Goal: Task Accomplishment & Management: Manage account settings

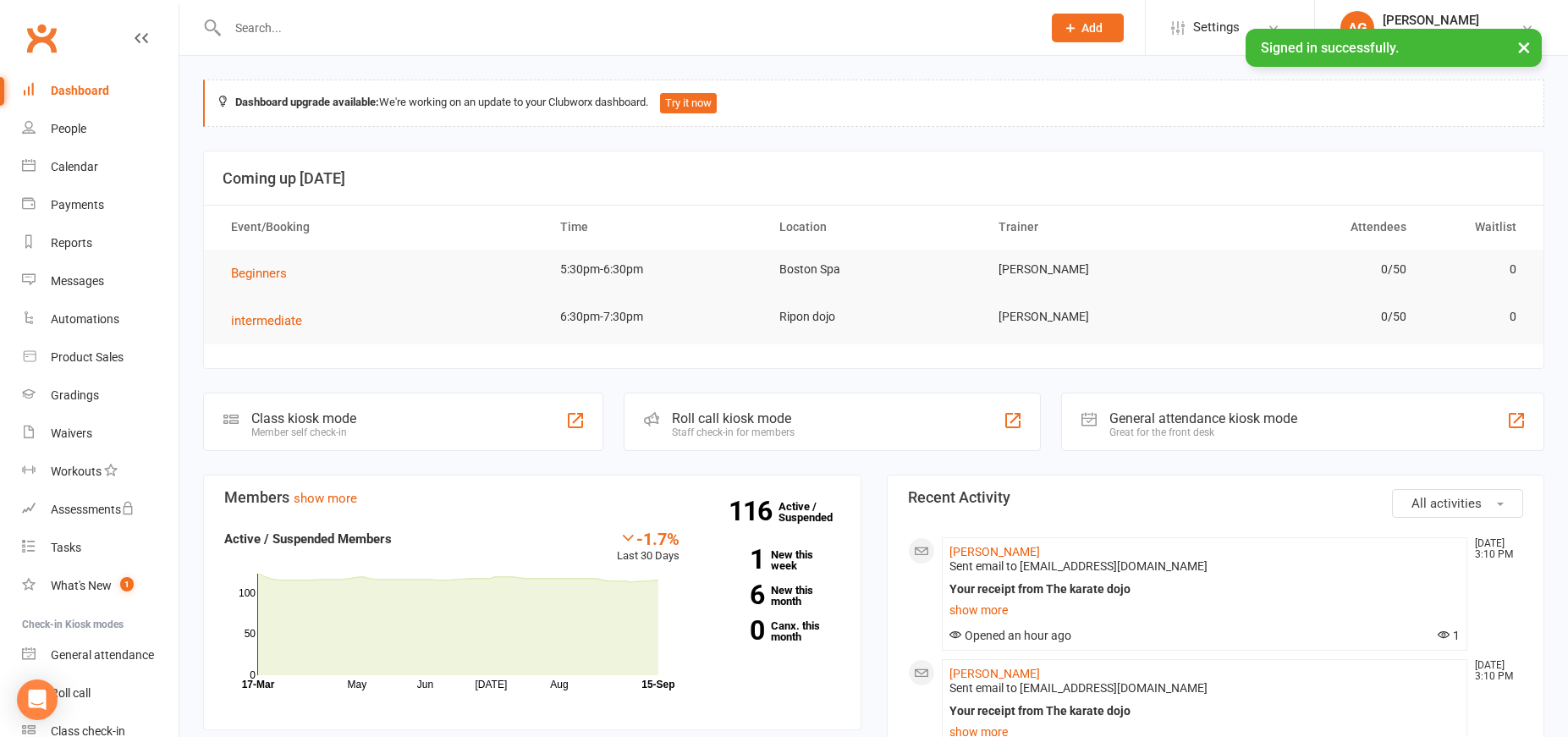
click at [290, 30] on input "text" at bounding box center [626, 27] width 807 height 24
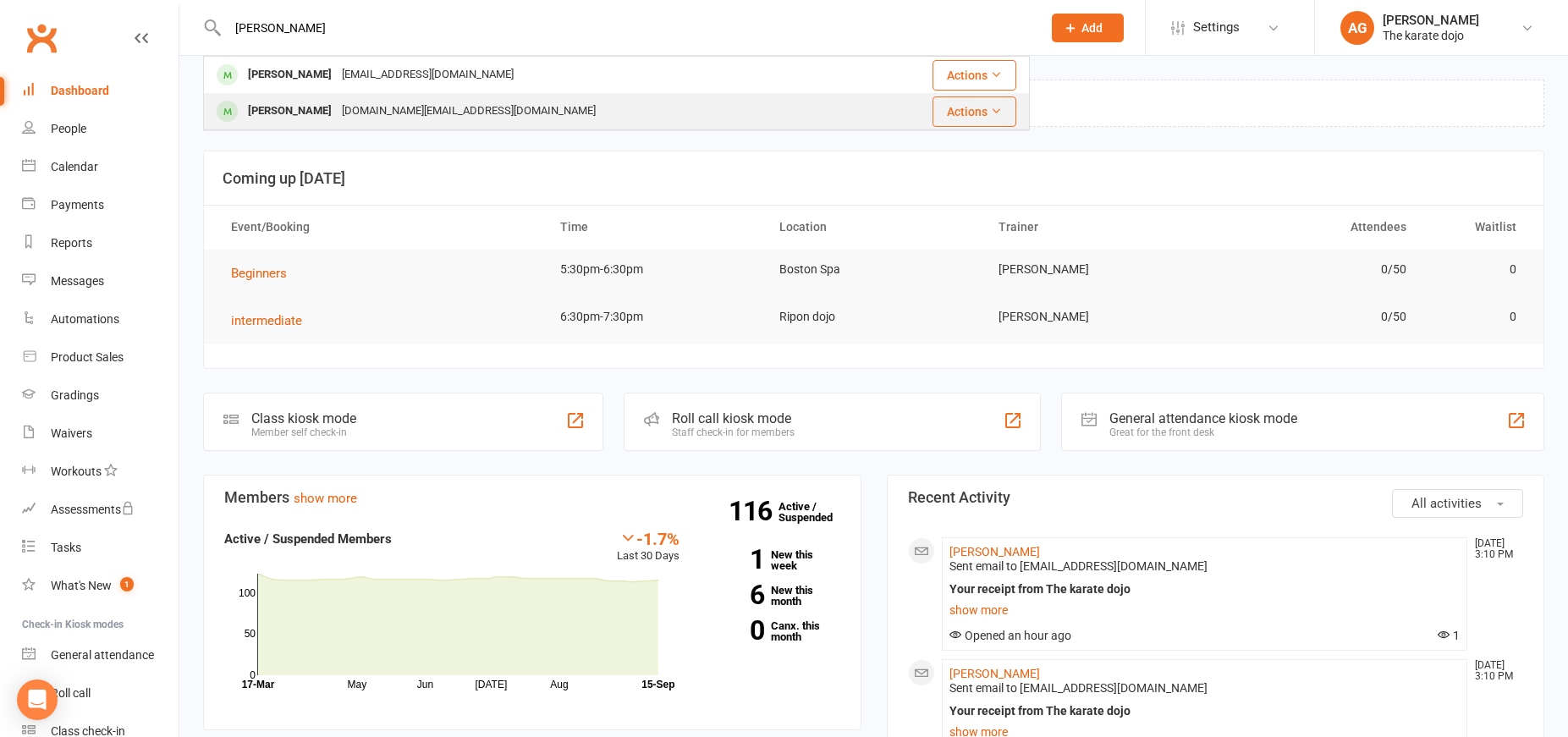
type input "[PERSON_NAME]"
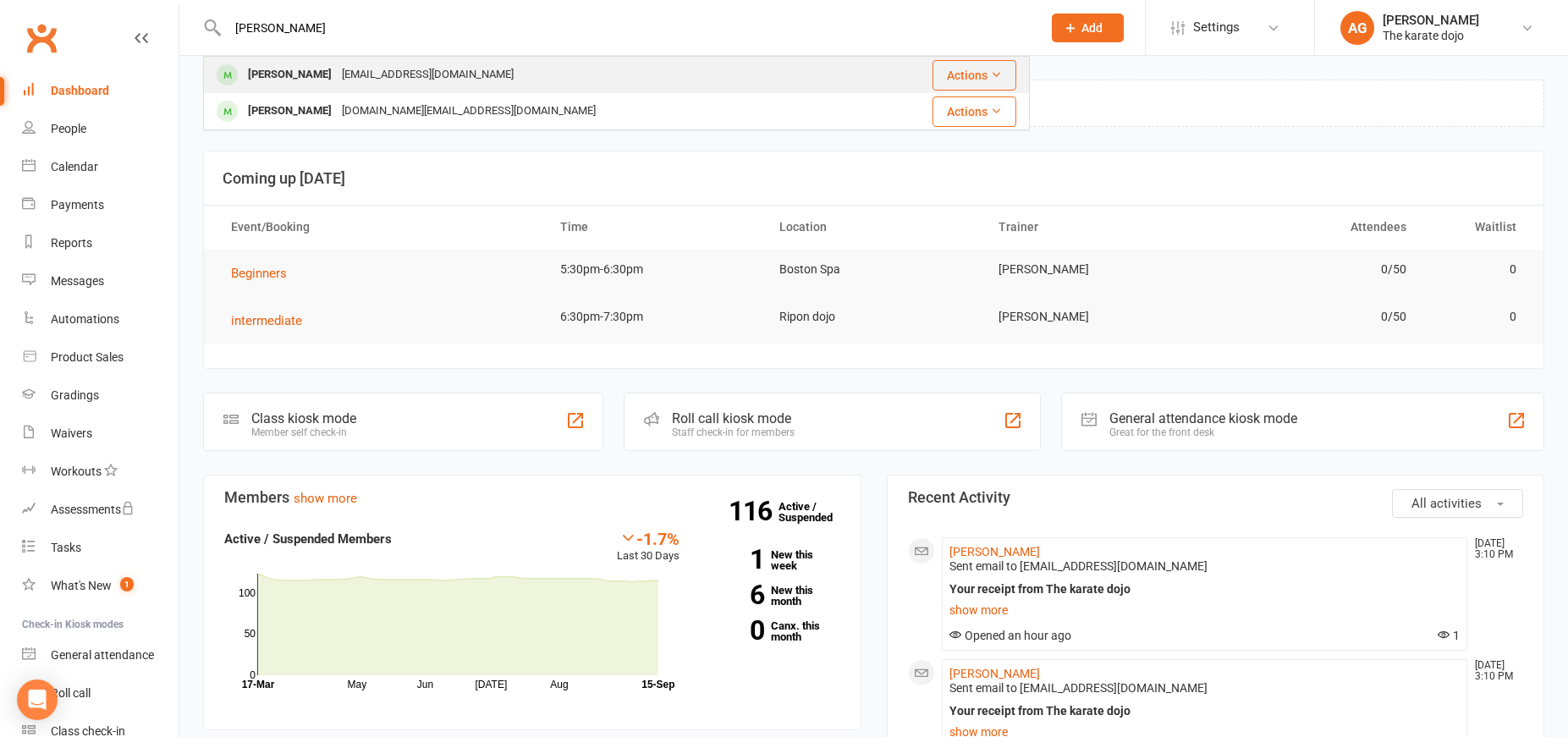
drag, startPoint x: 359, startPoint y: 73, endPoint x: 317, endPoint y: 73, distance: 42.0
click at [337, 73] on div "[EMAIL_ADDRESS][DOMAIN_NAME]" at bounding box center [428, 75] width 182 height 25
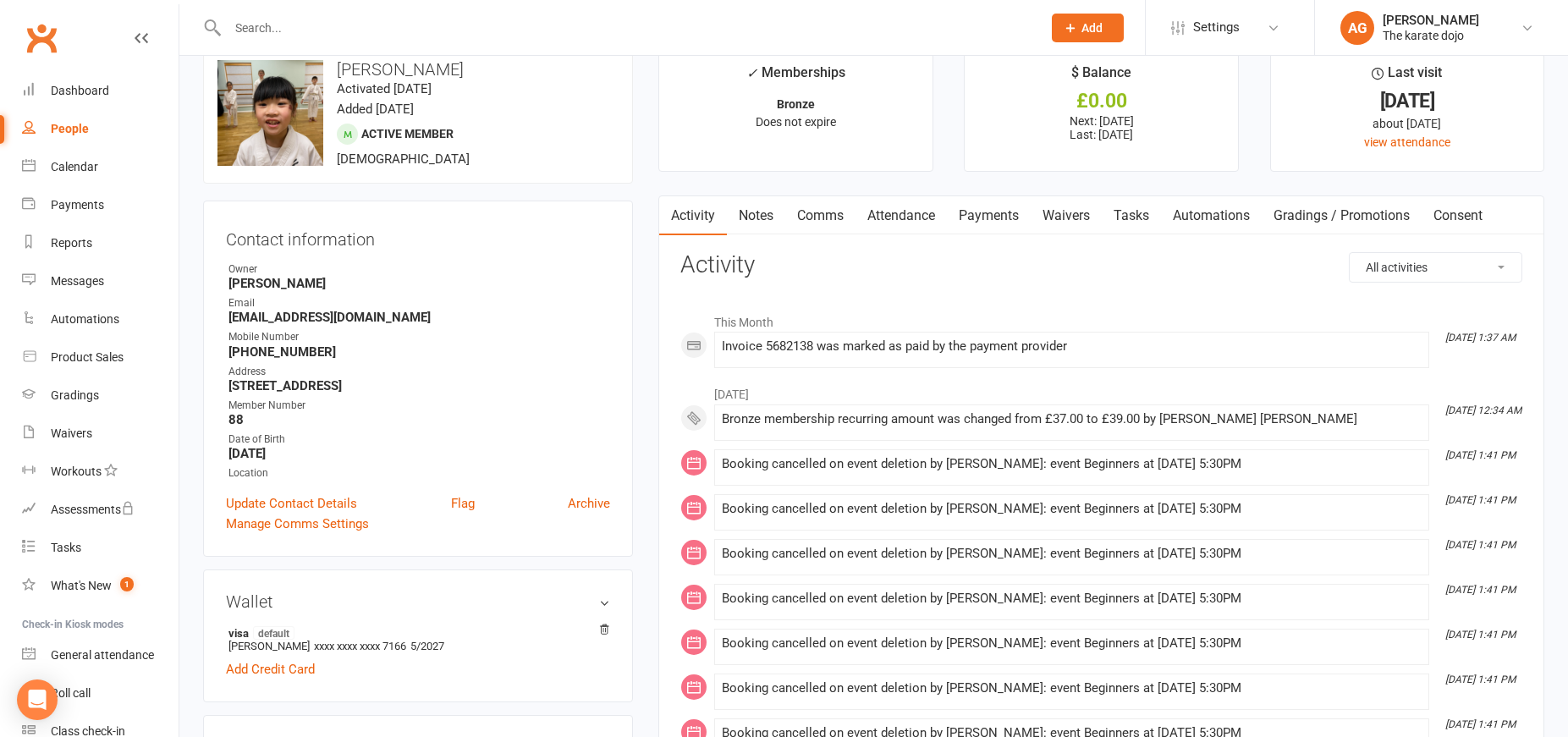
scroll to position [58, 0]
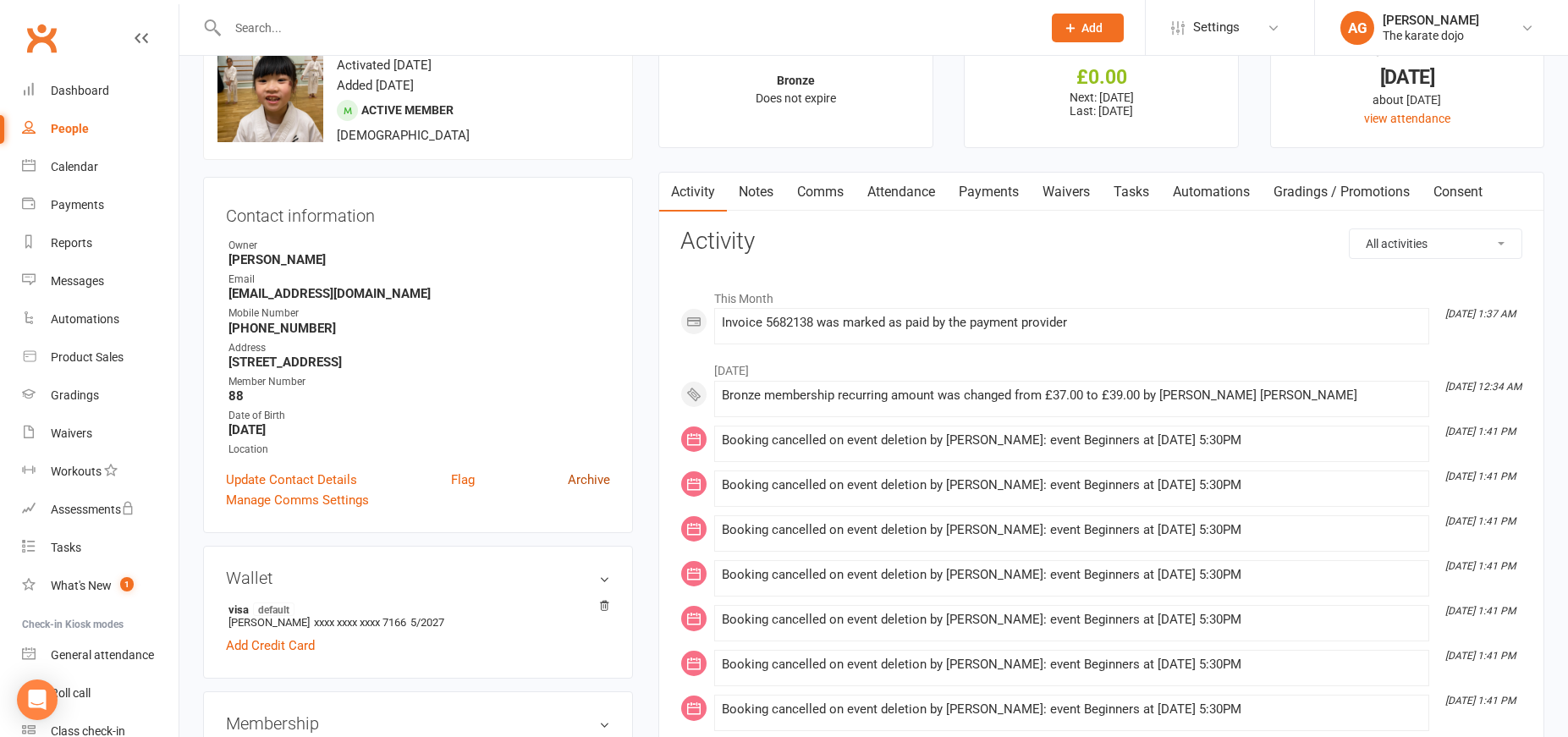
click at [593, 478] on link "Archive" at bounding box center [589, 480] width 42 height 20
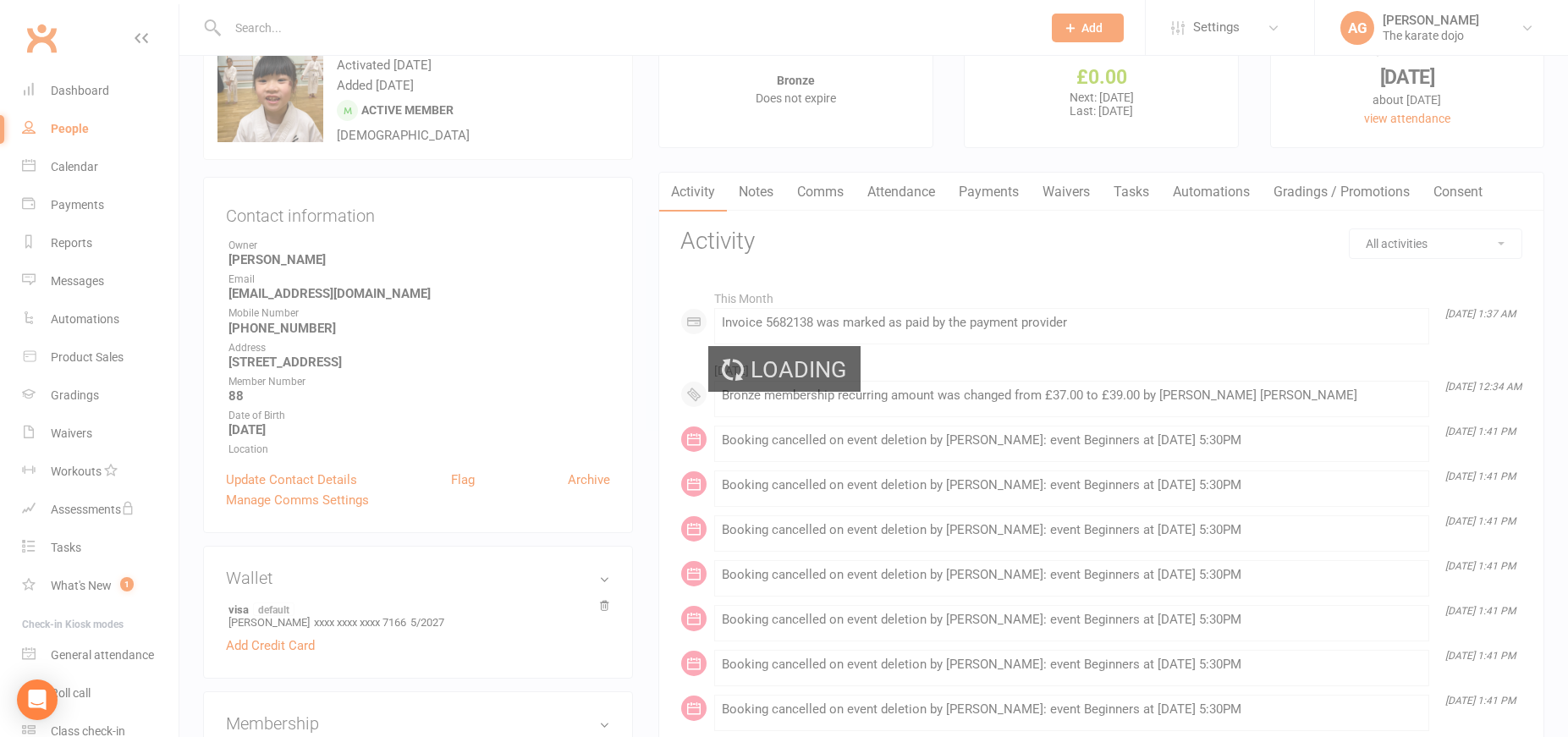
select select "100"
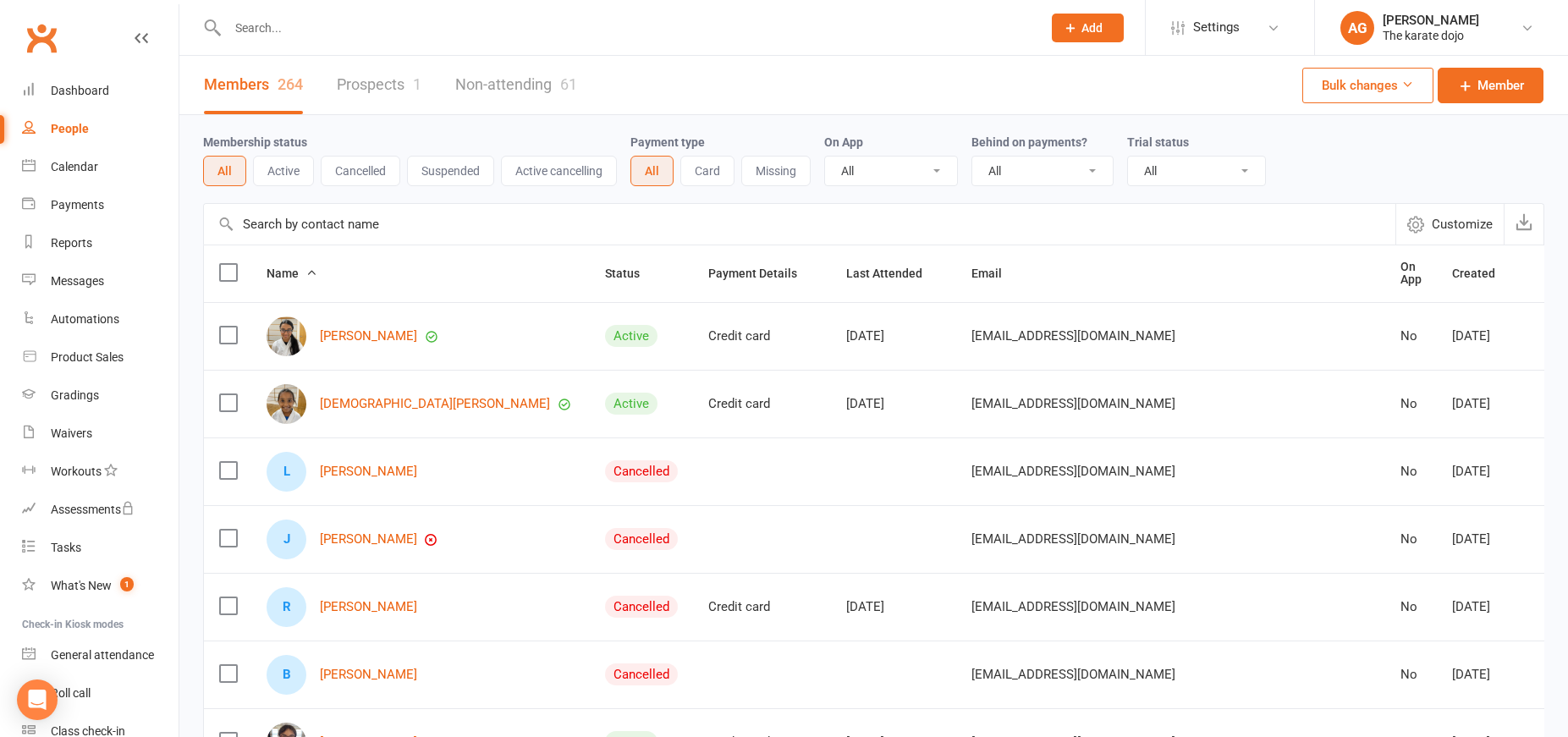
click at [316, 23] on input "text" at bounding box center [626, 27] width 807 height 24
type input "m"
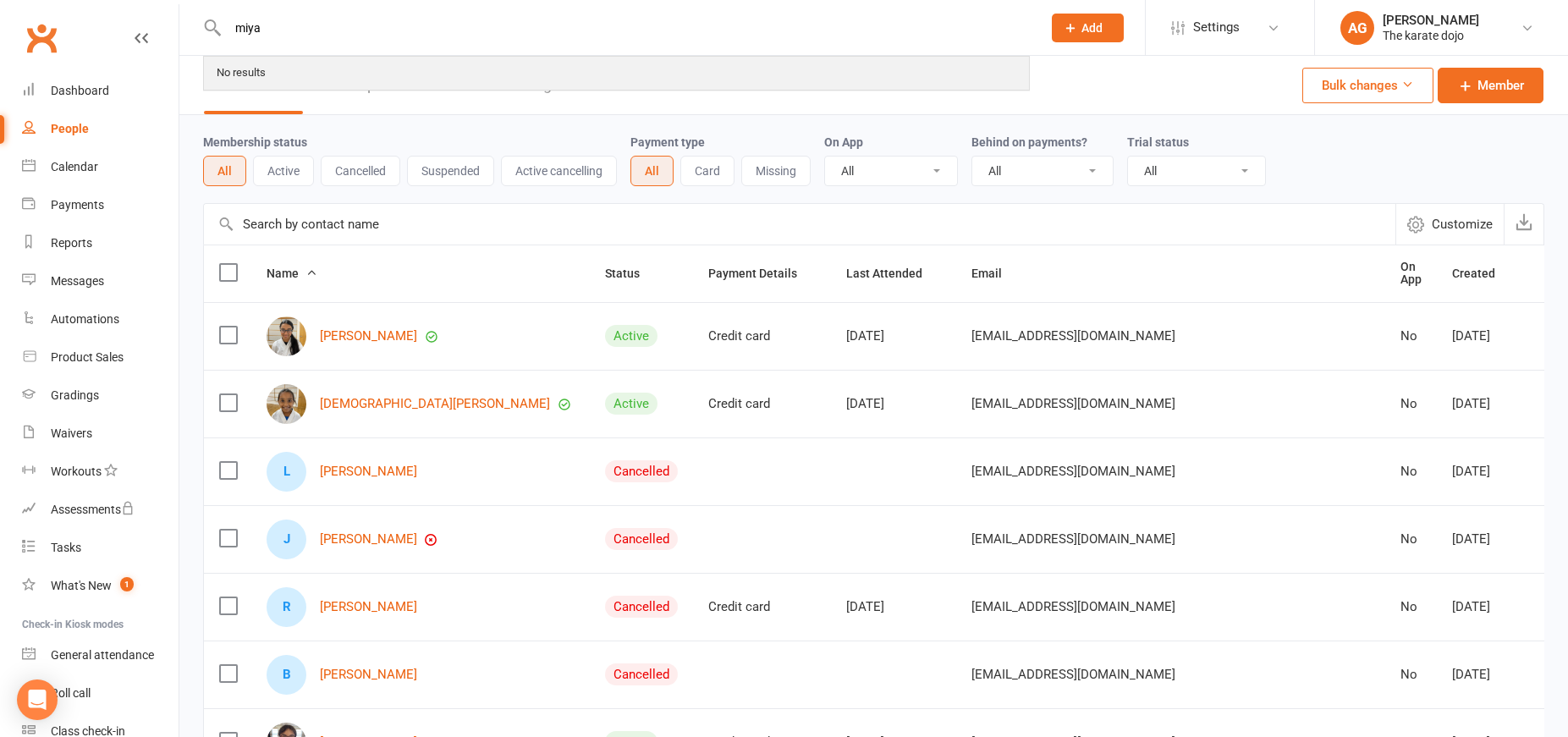
click at [316, 78] on div "No results" at bounding box center [616, 73] width 823 height 31
click at [284, 26] on input "miya" at bounding box center [626, 27] width 807 height 24
drag, startPoint x: 281, startPoint y: 24, endPoint x: 501, endPoint y: 38, distance: 220.4
click at [223, 23] on div "miya No results" at bounding box center [616, 27] width 827 height 55
type input "mya"
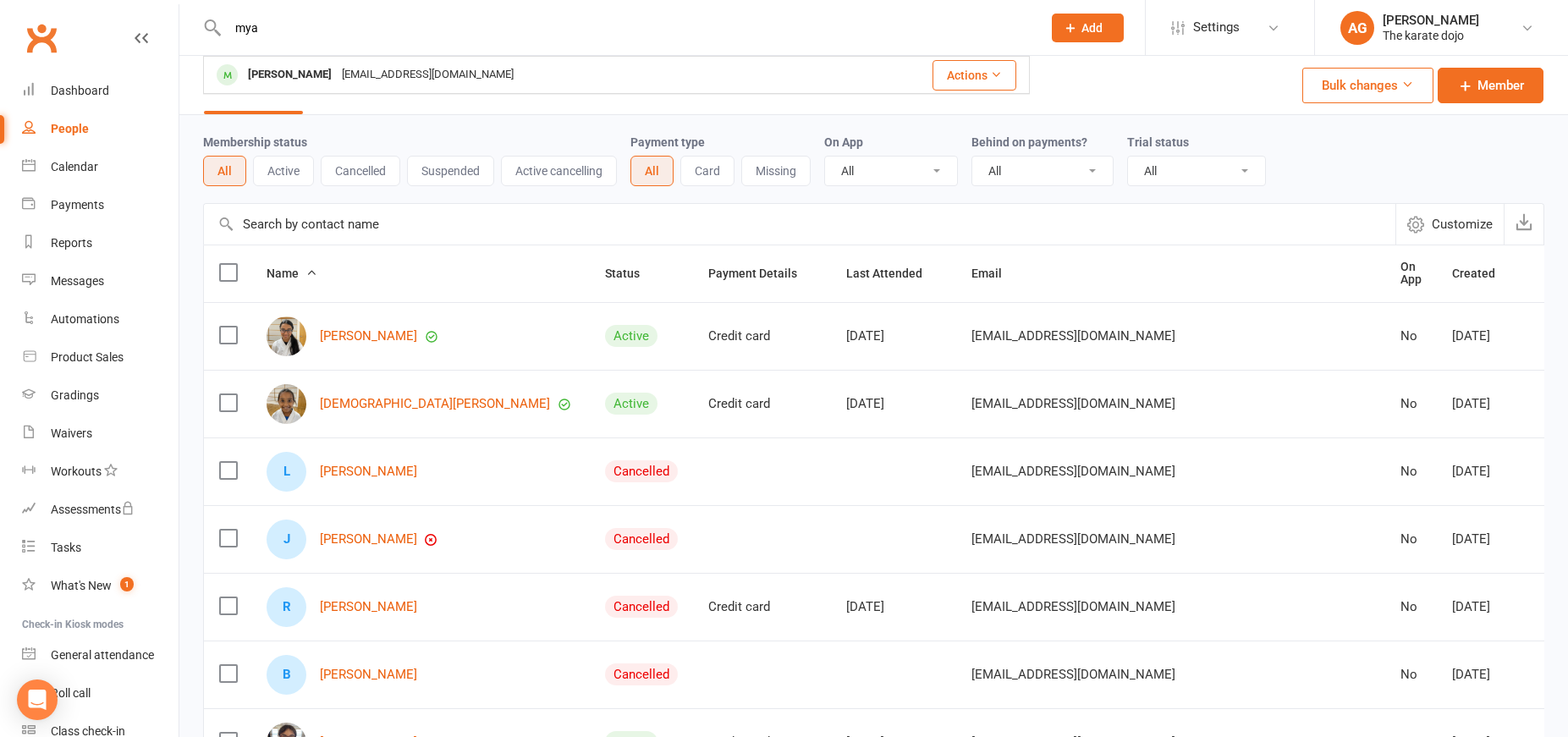
click at [293, 73] on div "[PERSON_NAME]" at bounding box center [290, 75] width 94 height 25
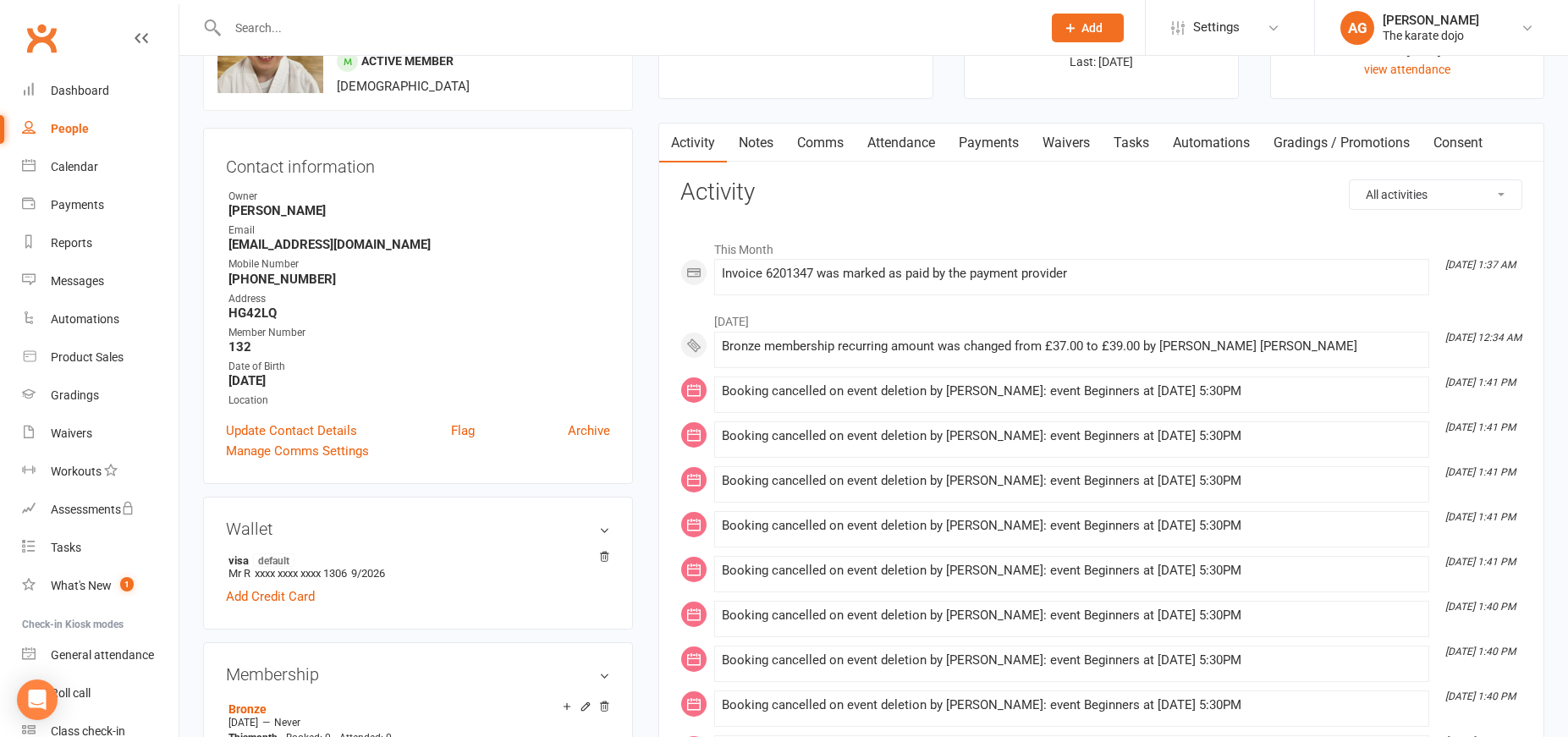
scroll to position [108, 0]
click at [586, 429] on link "Archive" at bounding box center [589, 429] width 42 height 20
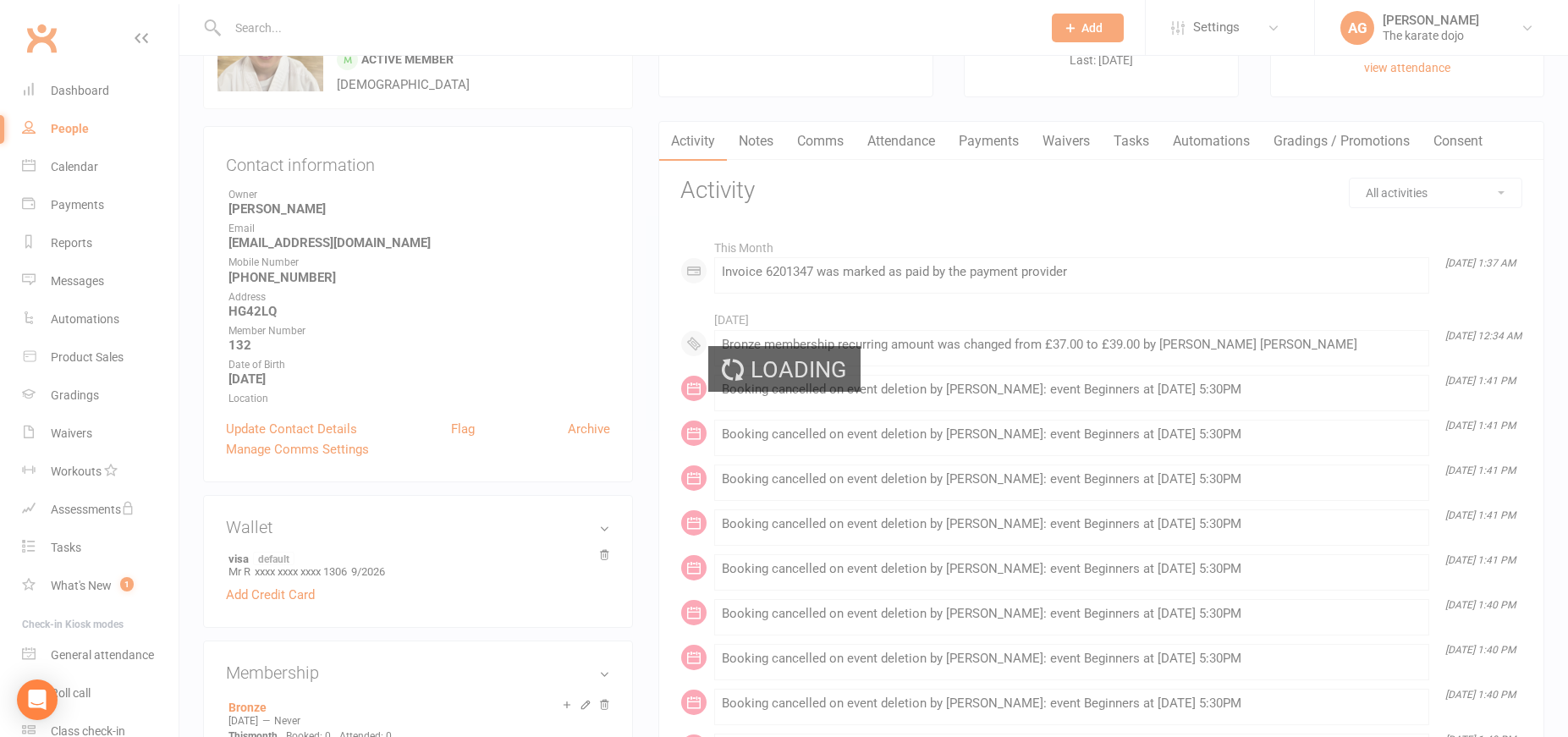
select select "100"
